Goal: Task Accomplishment & Management: Use online tool/utility

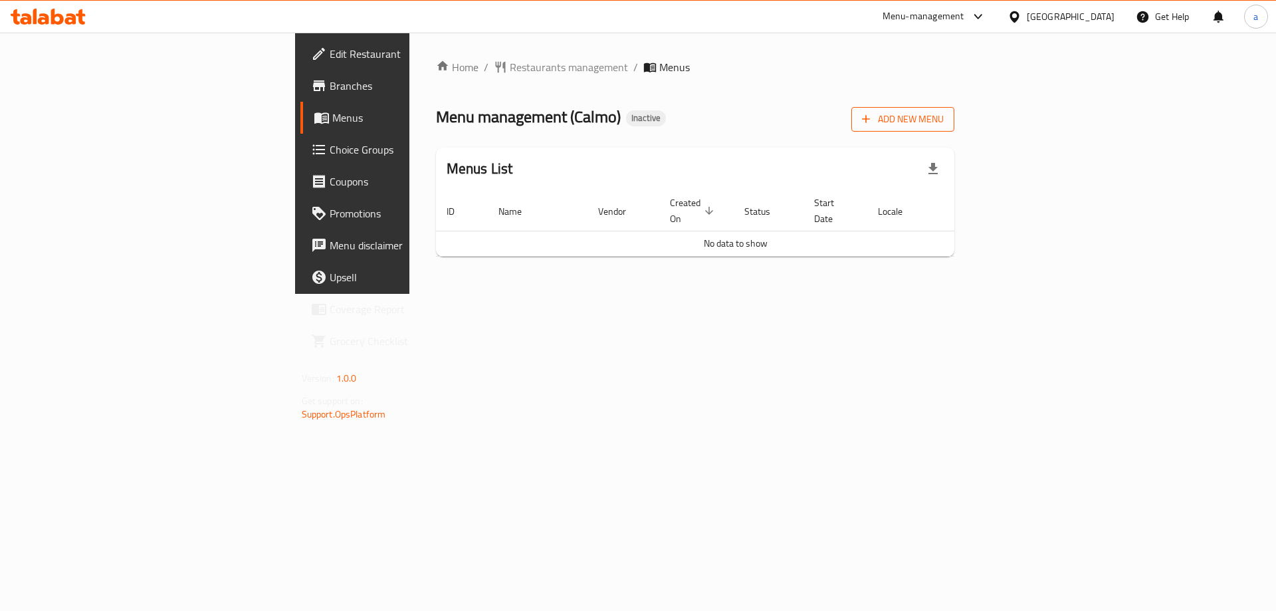
click at [954, 130] on button "Add New Menu" at bounding box center [902, 119] width 103 height 25
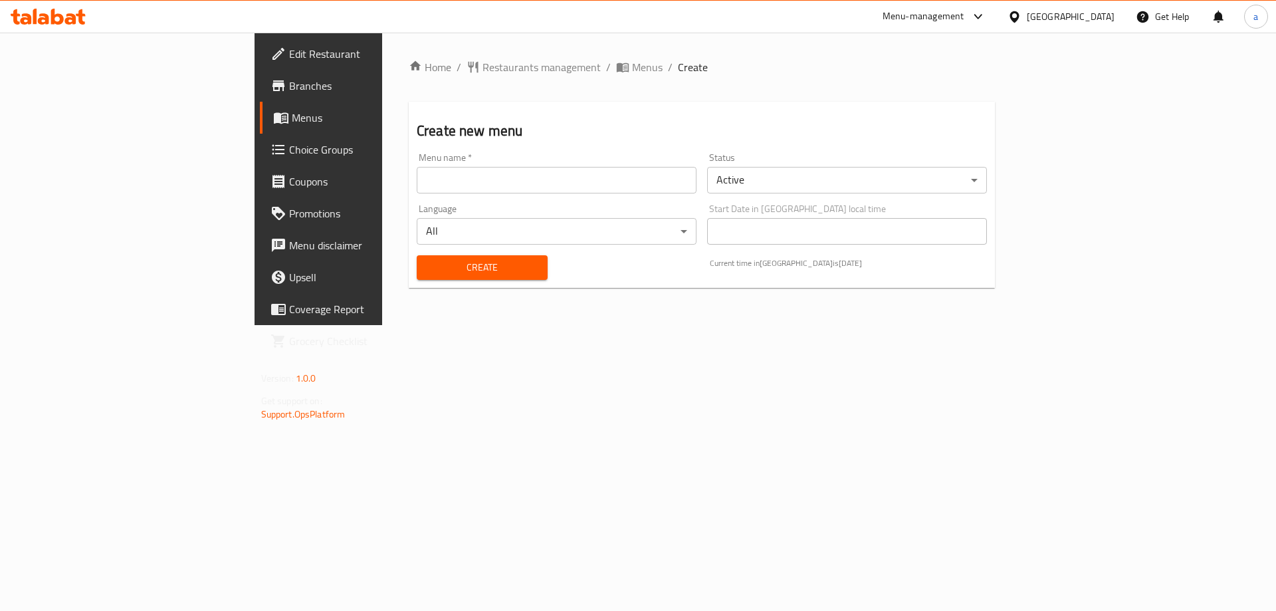
click at [655, 182] on input "text" at bounding box center [557, 180] width 280 height 27
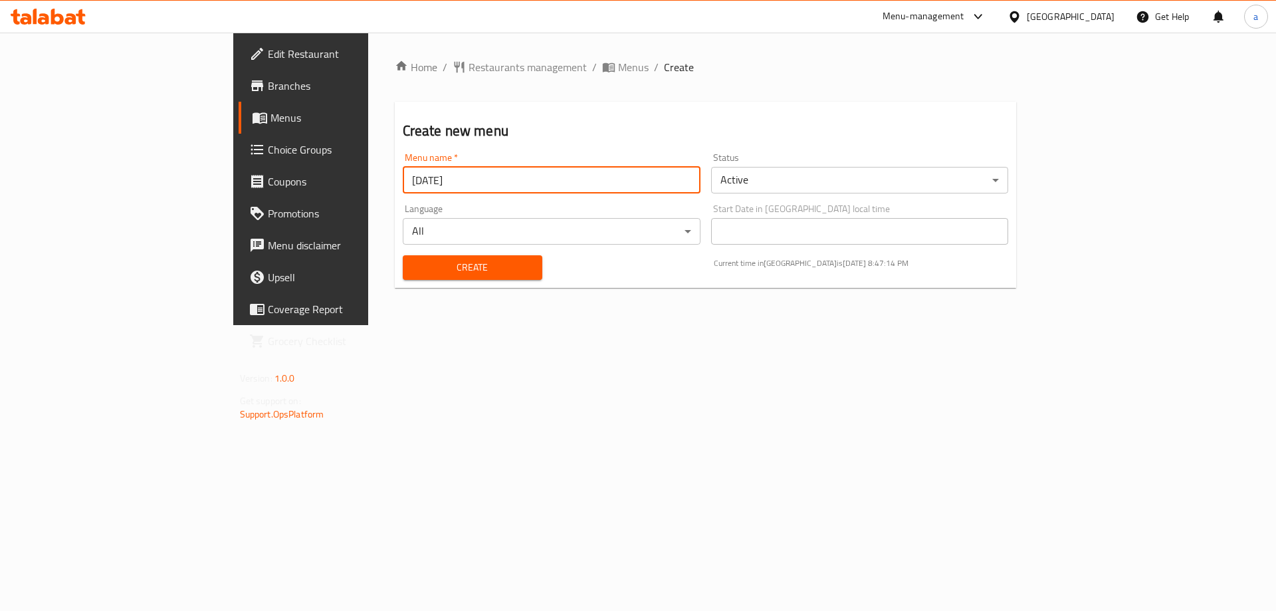
type input "[DATE]"
click at [403, 255] on button "Create" at bounding box center [473, 267] width 140 height 25
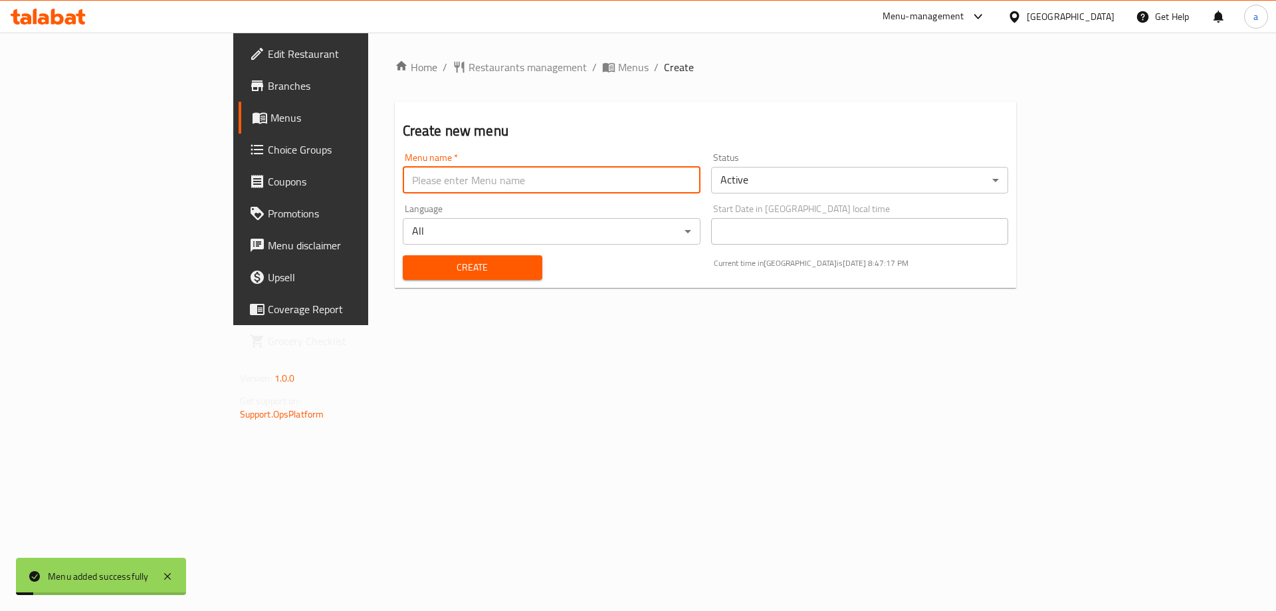
click at [270, 123] on span "Menus" at bounding box center [352, 118] width 165 height 16
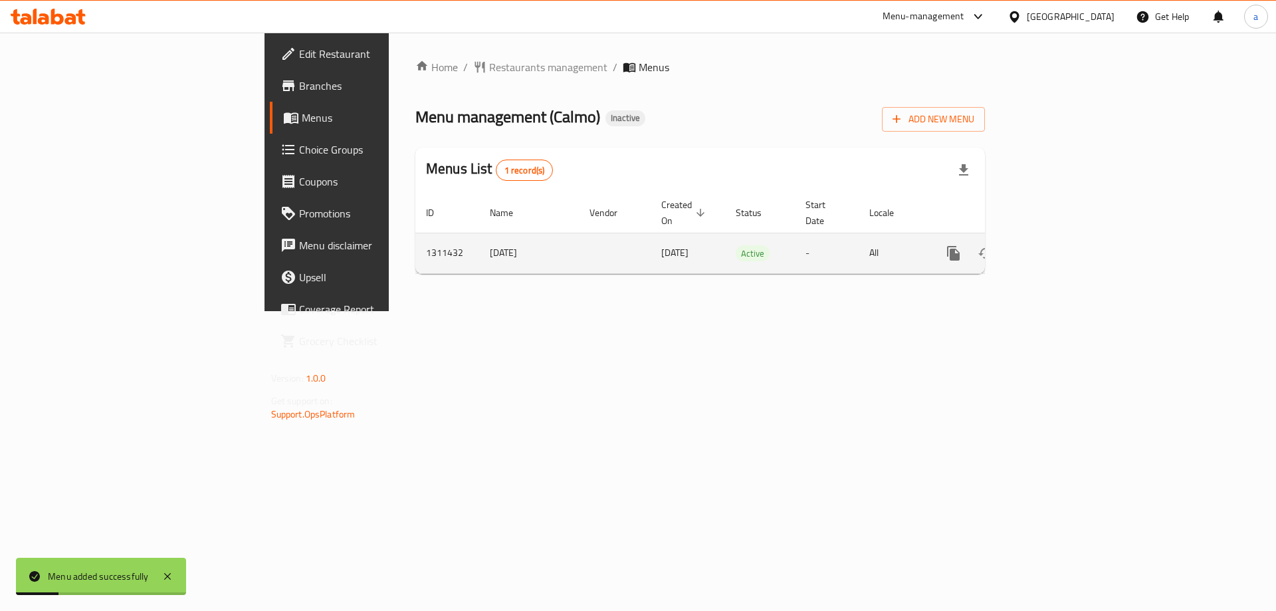
click at [1057, 245] on icon "enhanced table" at bounding box center [1049, 253] width 16 height 16
